Goal: Information Seeking & Learning: Learn about a topic

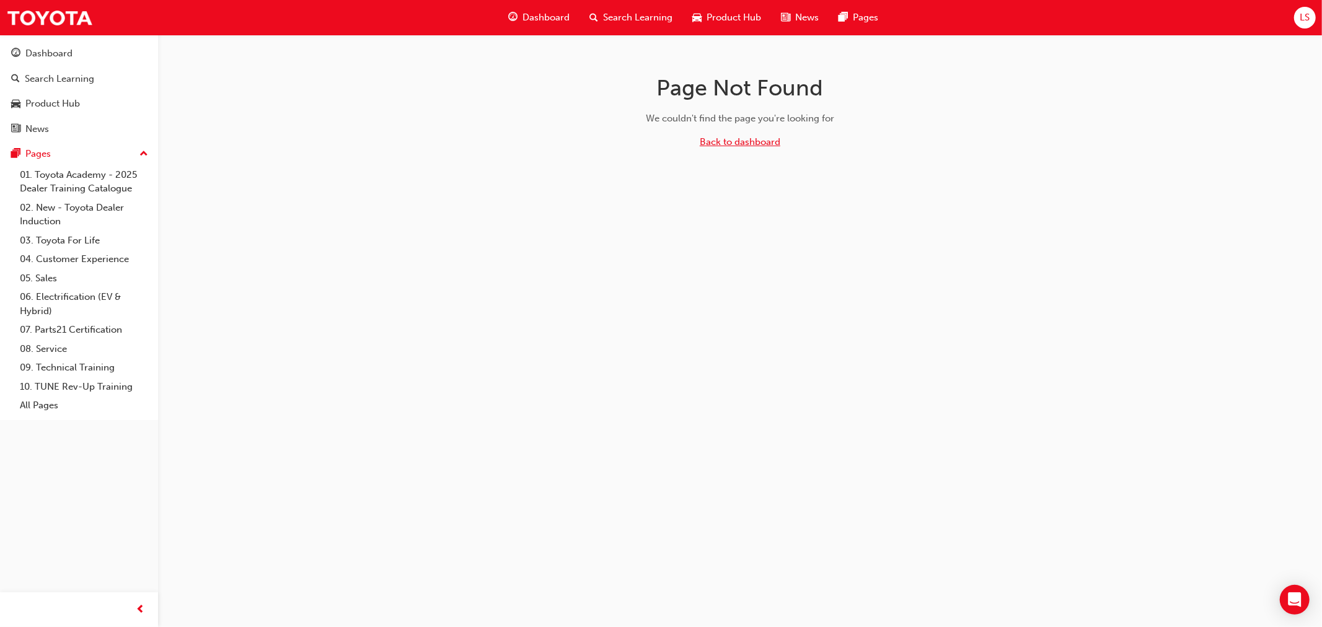
click at [748, 140] on link "Back to dashboard" at bounding box center [740, 141] width 81 height 11
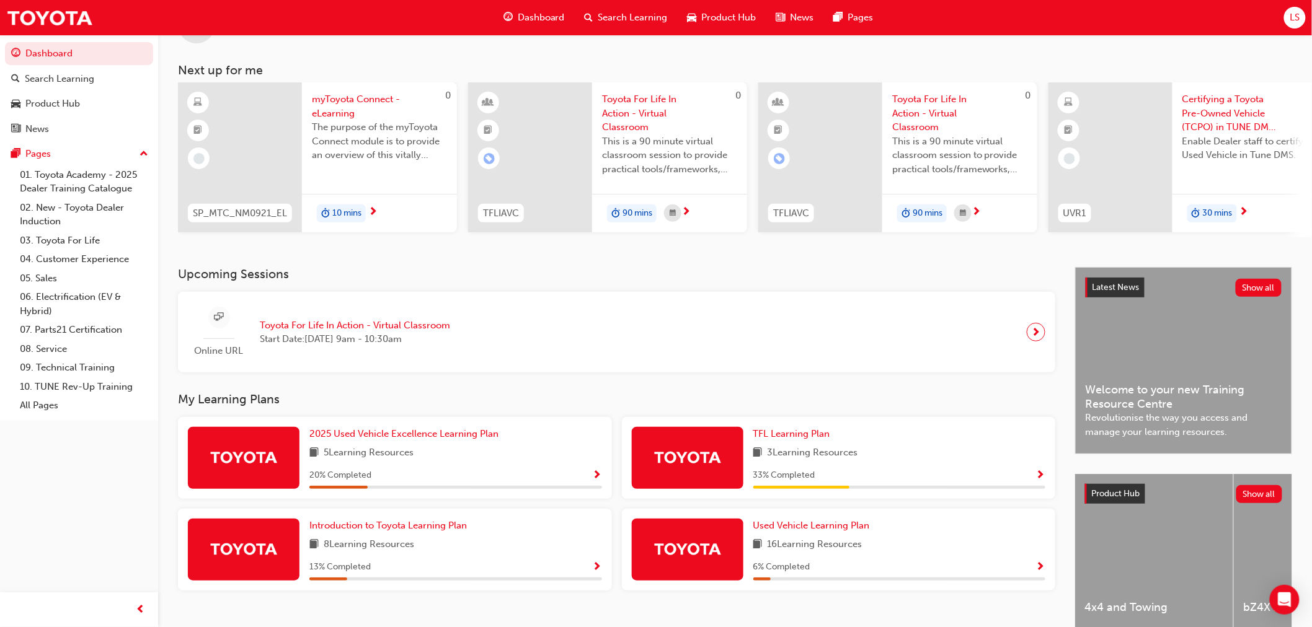
scroll to position [113, 0]
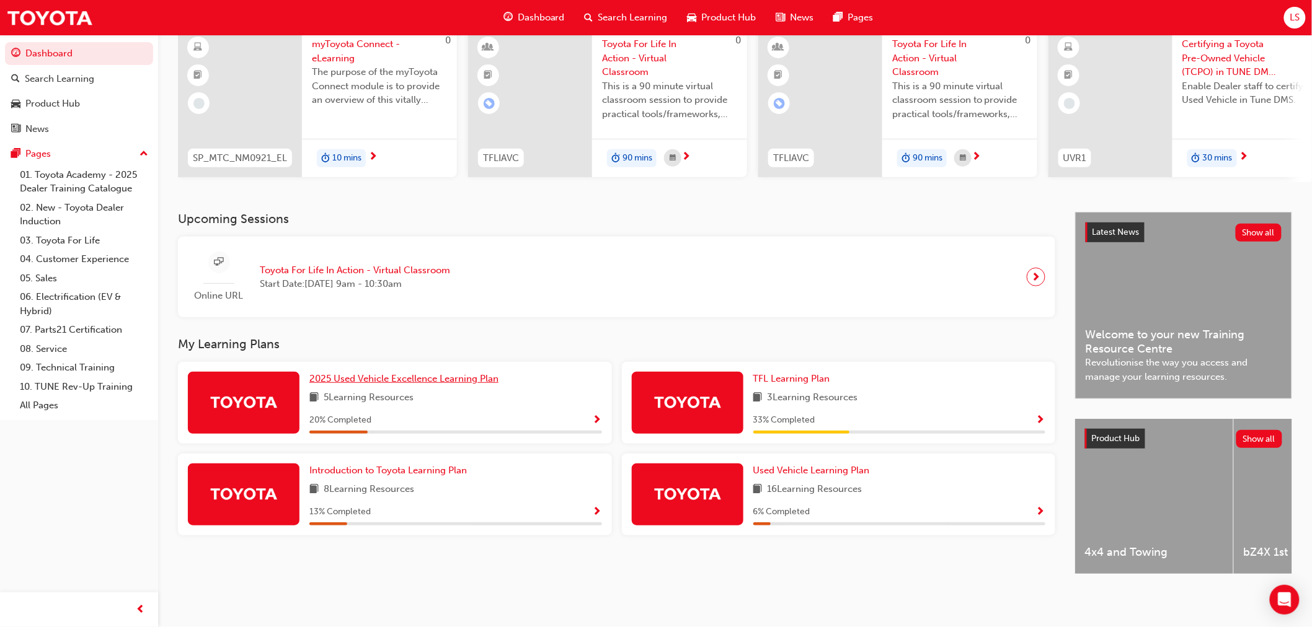
click at [414, 373] on span "2025 Used Vehicle Excellence Learning Plan" at bounding box center [403, 378] width 189 height 11
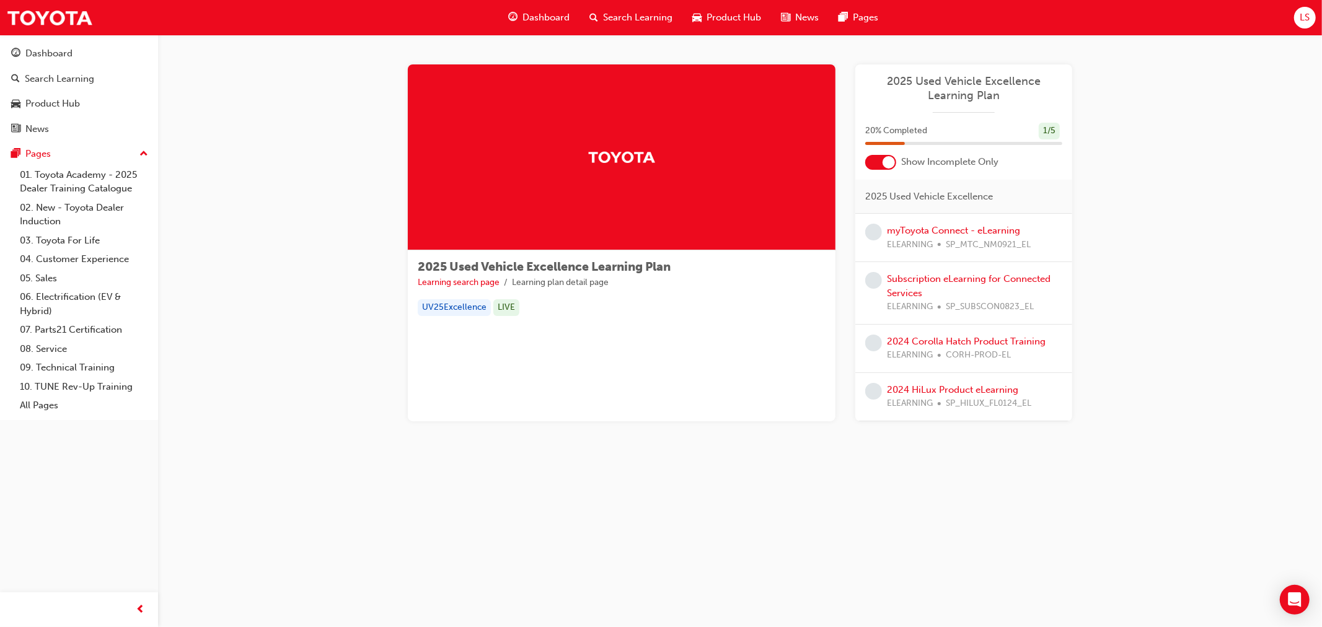
click at [1307, 17] on span "LS" at bounding box center [1305, 18] width 10 height 14
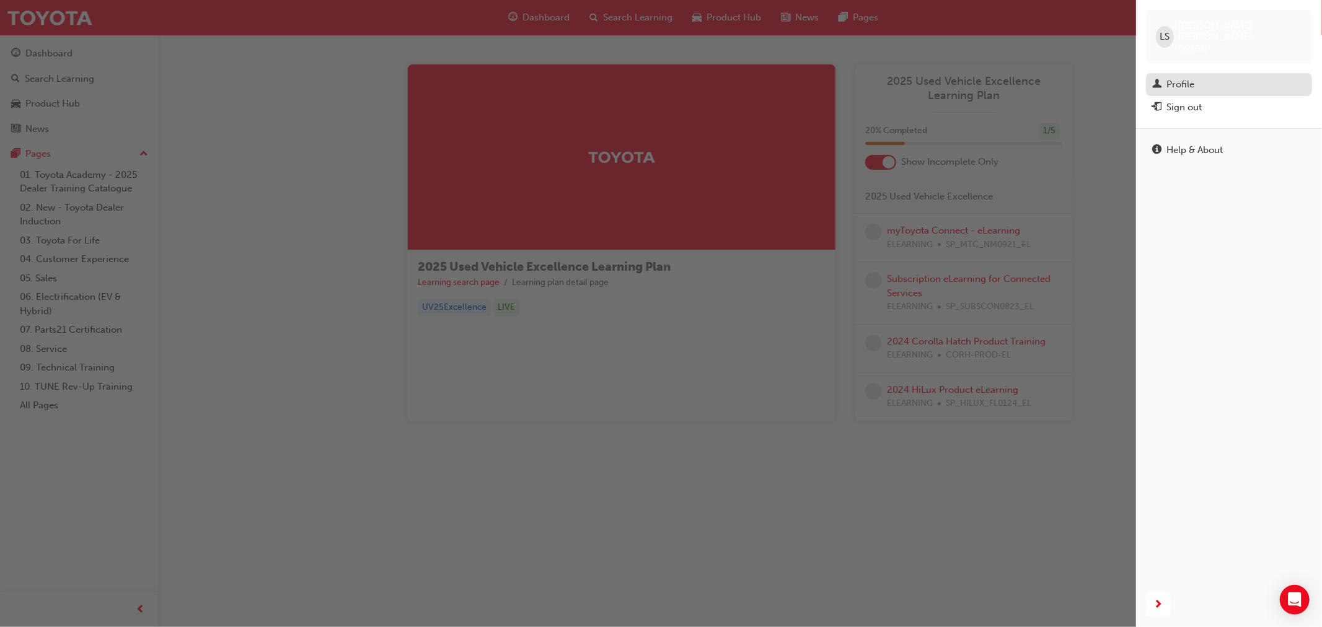
click at [1194, 77] on div "Profile" at bounding box center [1181, 84] width 28 height 14
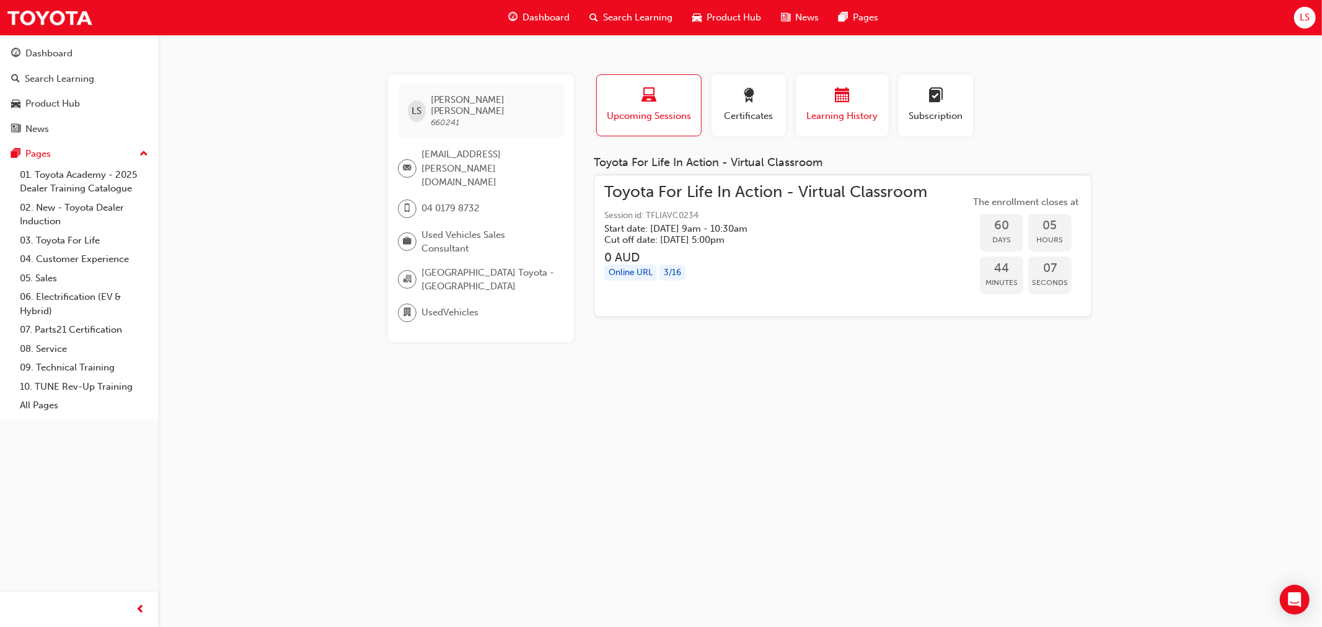
click at [823, 112] on span "Learning History" at bounding box center [842, 116] width 74 height 14
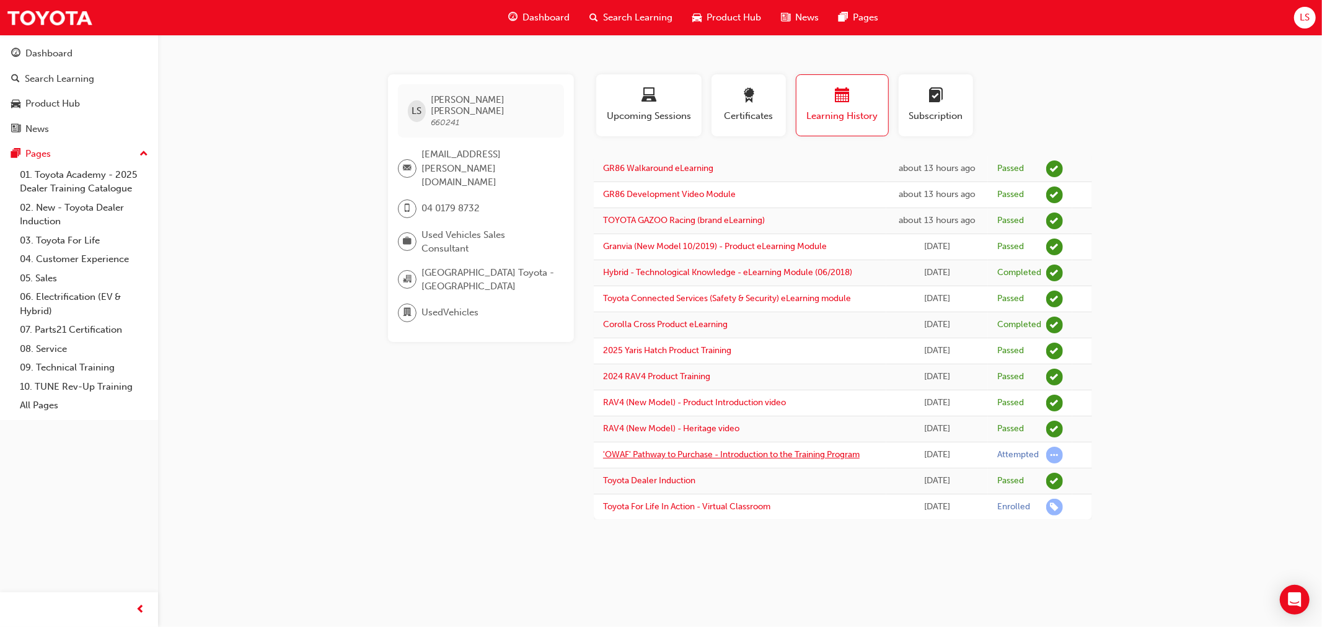
click at [706, 456] on link "'OWAF' Pathway to Purchase - Introduction to the Training Program" at bounding box center [731, 454] width 257 height 11
